Goal: Task Accomplishment & Management: Use online tool/utility

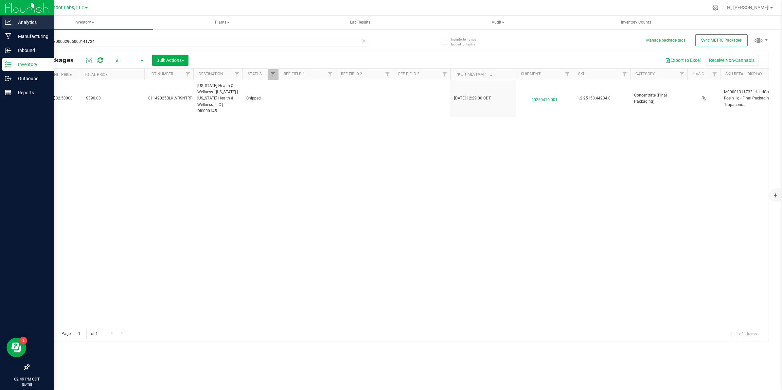
click at [21, 22] on p "Analytics" at bounding box center [30, 22] width 39 height 8
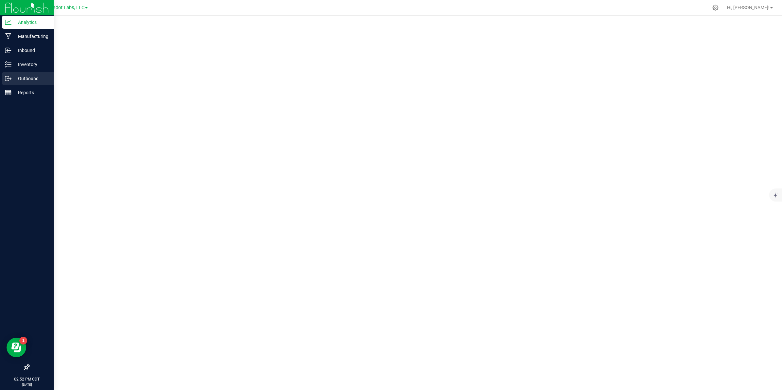
click at [16, 78] on p "Outbound" at bounding box center [30, 79] width 39 height 8
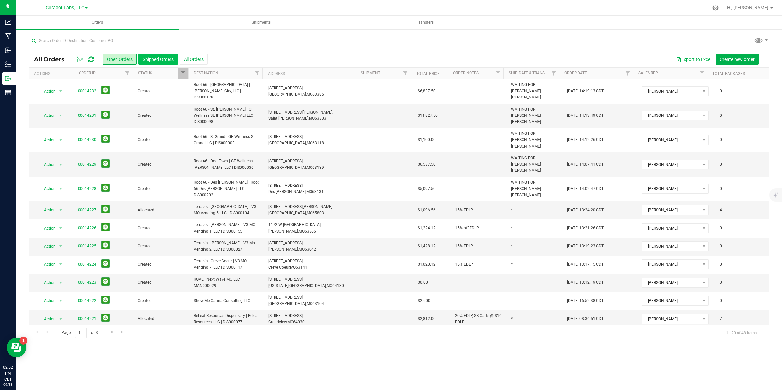
click at [157, 58] on button "Shipped Orders" at bounding box center [158, 59] width 40 height 11
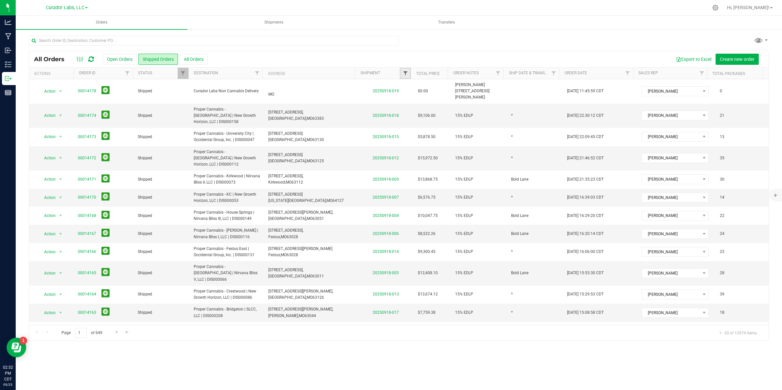
click at [405, 74] on span "Filter" at bounding box center [405, 73] width 5 height 5
type input "2025"
click at [404, 98] on button "Filter" at bounding box center [419, 105] width 31 height 14
click at [688, 61] on button "Export to Excel" at bounding box center [694, 59] width 44 height 11
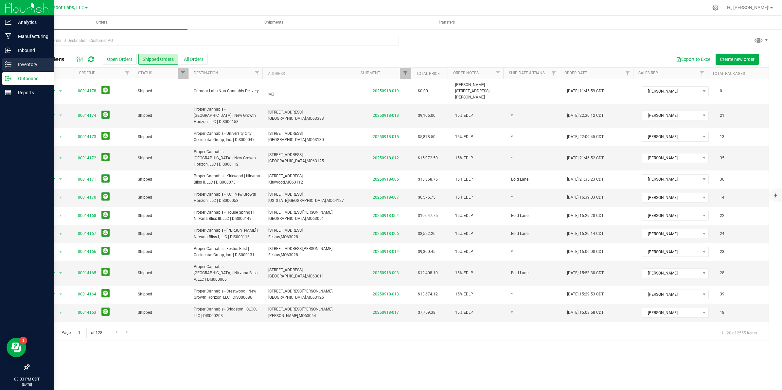
click at [8, 61] on icon at bounding box center [8, 64] width 7 height 7
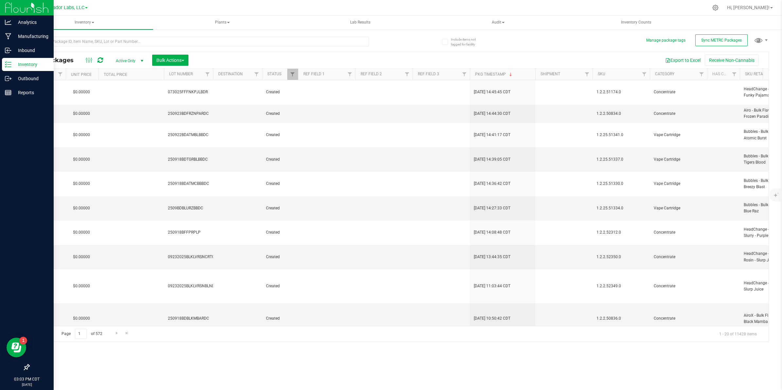
scroll to position [0, 667]
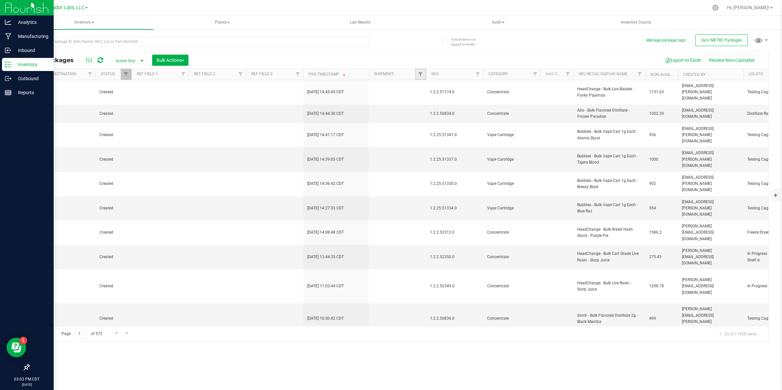
click at [423, 75] on link "Filter" at bounding box center [420, 74] width 11 height 11
type input "202509"
click at [419, 99] on button "Filter" at bounding box center [434, 106] width 31 height 14
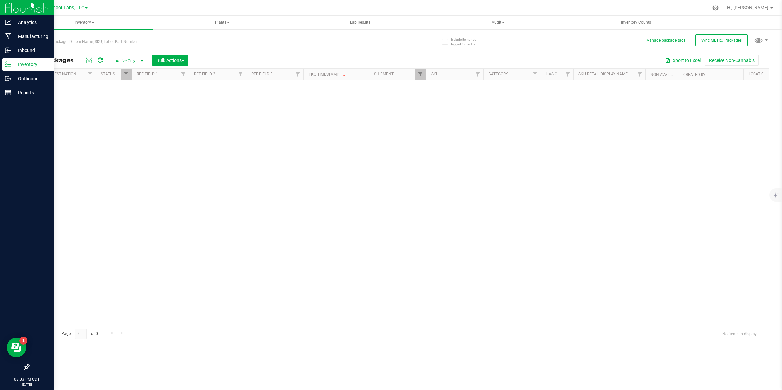
click at [127, 60] on span "Active Only" at bounding box center [128, 60] width 36 height 9
click at [116, 102] on li "All" at bounding box center [124, 101] width 35 height 10
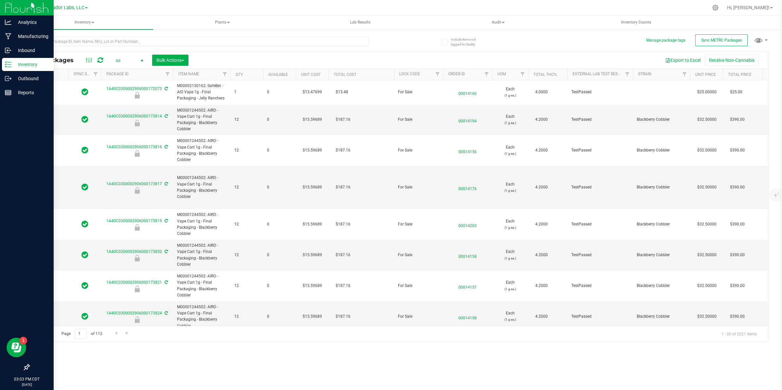
type input "[DATE]"
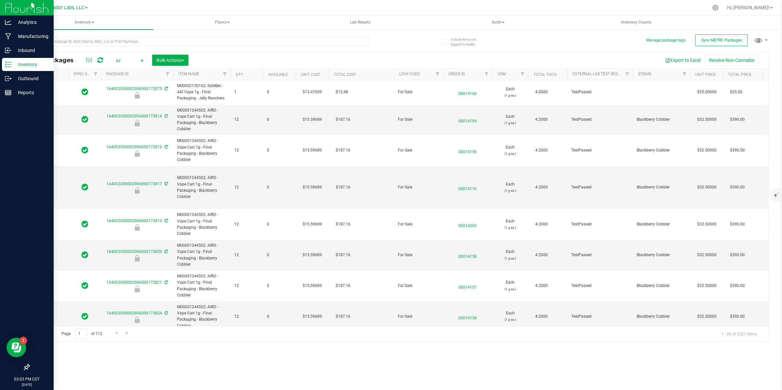
type input "[DATE]"
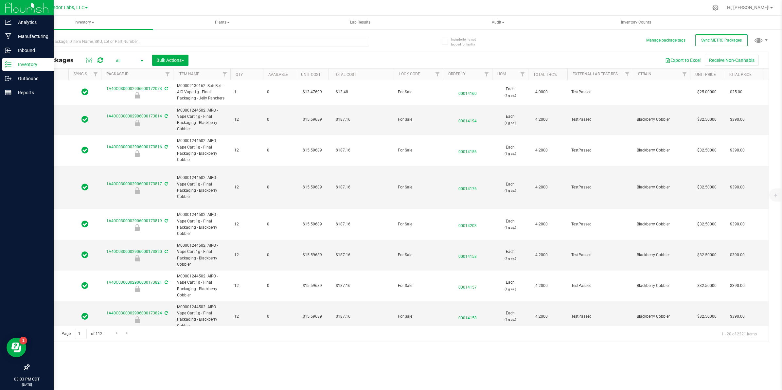
type input "[DATE]"
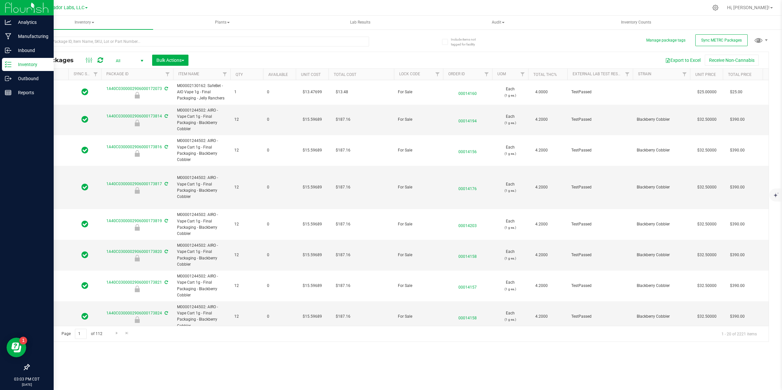
type input "[DATE]"
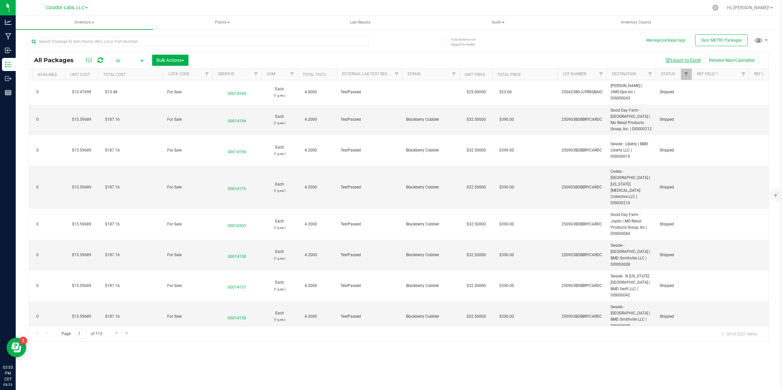
click at [670, 58] on button "Export to Excel" at bounding box center [683, 60] width 44 height 11
click at [526, 56] on div "Export to Excel Receive Non-Cannabis" at bounding box center [478, 60] width 571 height 11
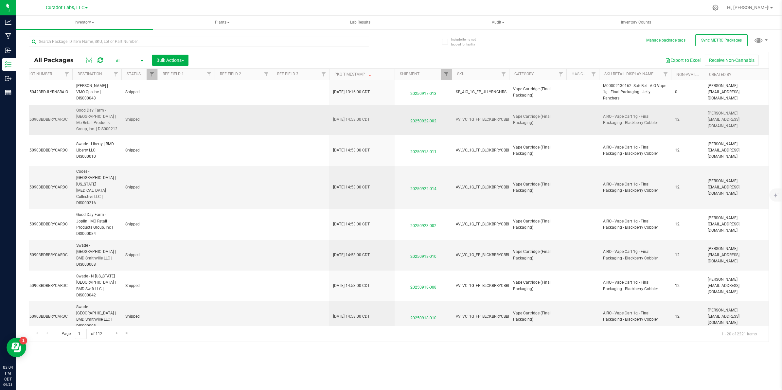
scroll to position [0, 762]
click at [450, 75] on span "Filter" at bounding box center [449, 74] width 5 height 5
type input "202508"
click at [448, 99] on button "Filter" at bounding box center [463, 106] width 31 height 14
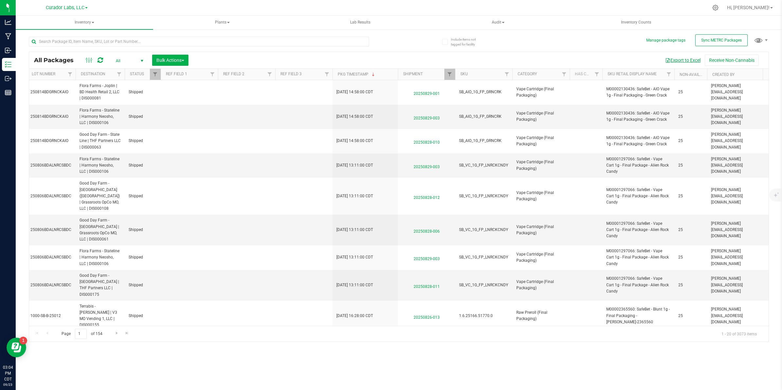
click at [666, 59] on span "button" at bounding box center [668, 60] width 5 height 5
